Goal: Check status: Check status

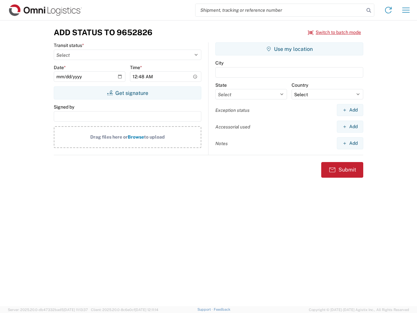
click at [280, 10] on input "search" at bounding box center [279, 10] width 169 height 12
click at [369, 10] on icon at bounding box center [368, 10] width 9 height 9
click at [388, 10] on icon at bounding box center [388, 10] width 10 height 10
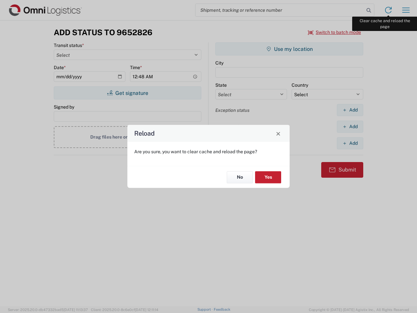
click at [406, 10] on div "Reload Are you sure, you want to clear cache and reload the page? No Yes" at bounding box center [208, 156] width 417 height 313
click at [334, 32] on div "Reload Are you sure, you want to clear cache and reload the page? No Yes" at bounding box center [208, 156] width 417 height 313
click at [127, 93] on div "Reload Are you sure, you want to clear cache and reload the page? No Yes" at bounding box center [208, 156] width 417 height 313
click at [289, 49] on div "Reload Are you sure, you want to clear cache and reload the page? No Yes" at bounding box center [208, 156] width 417 height 313
click at [350, 110] on div "Reload Are you sure, you want to clear cache and reload the page? No Yes" at bounding box center [208, 156] width 417 height 313
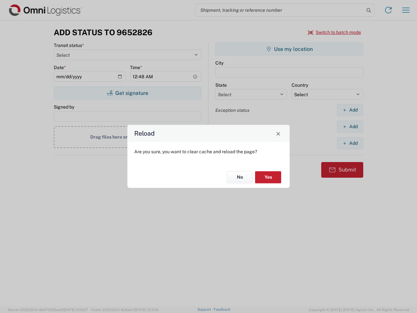
click at [350, 126] on div "Reload Are you sure, you want to clear cache and reload the page? No Yes" at bounding box center [208, 156] width 417 height 313
click at [350, 143] on div "Reload Are you sure, you want to clear cache and reload the page? No Yes" at bounding box center [208, 156] width 417 height 313
